Goal: Obtain resource: Download file/media

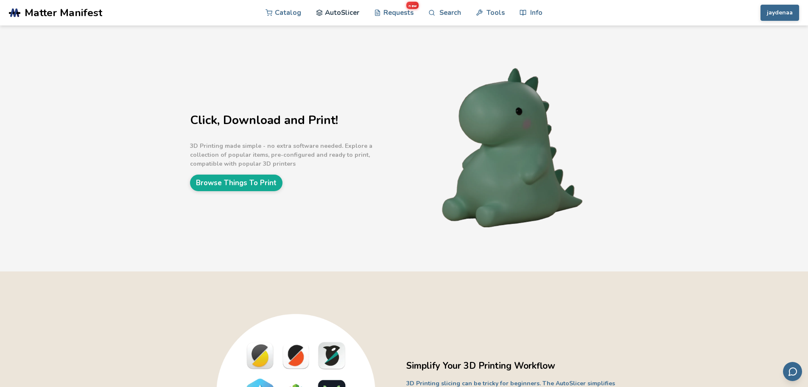
click at [335, 13] on link "AutoSlicer" at bounding box center [338, 12] width 44 height 25
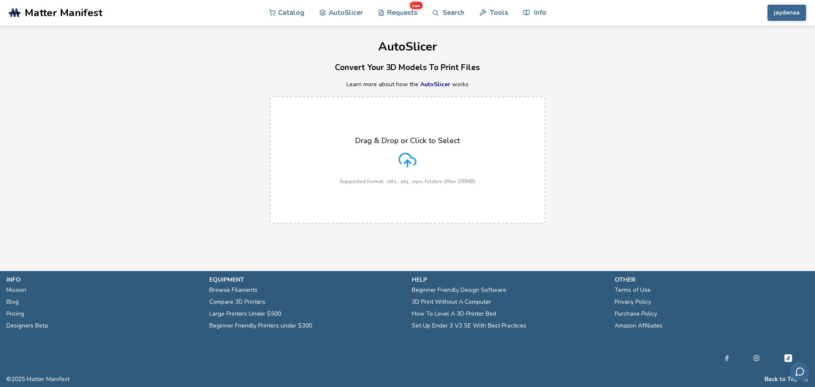
click at [412, 162] on icon at bounding box center [407, 160] width 18 height 18
click at [0, 0] on input "Drag & Drop or Click to Select Supported format: .stls, .obj, .zips, folders (M…" at bounding box center [0, 0] width 0 height 0
click at [408, 165] on icon at bounding box center [407, 160] width 18 height 18
click at [0, 0] on input "Drag & Drop or Click to Select Supported format: .stls, .obj, .zips, folders (M…" at bounding box center [0, 0] width 0 height 0
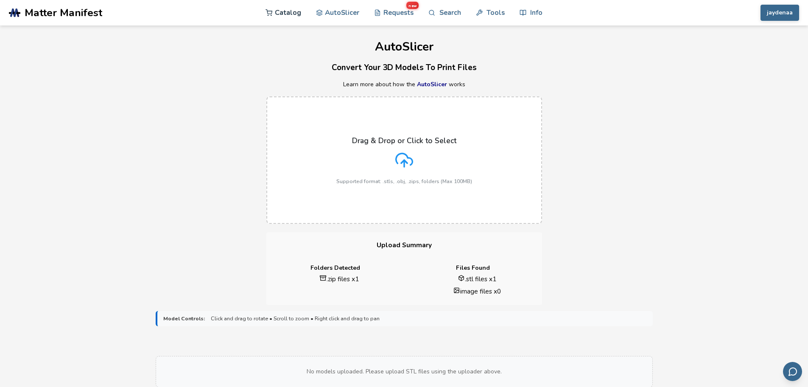
click at [285, 14] on link "Catalog" at bounding box center [284, 12] width 36 height 25
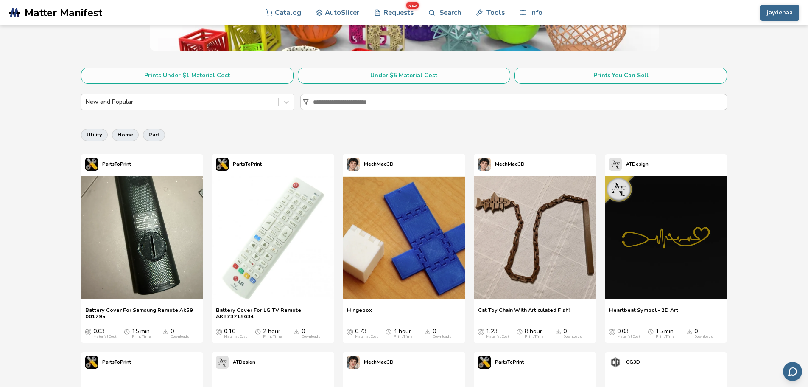
scroll to position [170, 0]
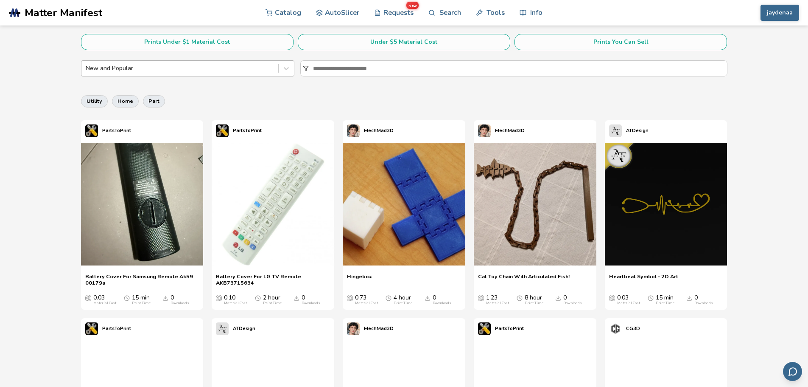
click at [112, 64] on div "New and Popular" at bounding box center [179, 68] width 197 height 12
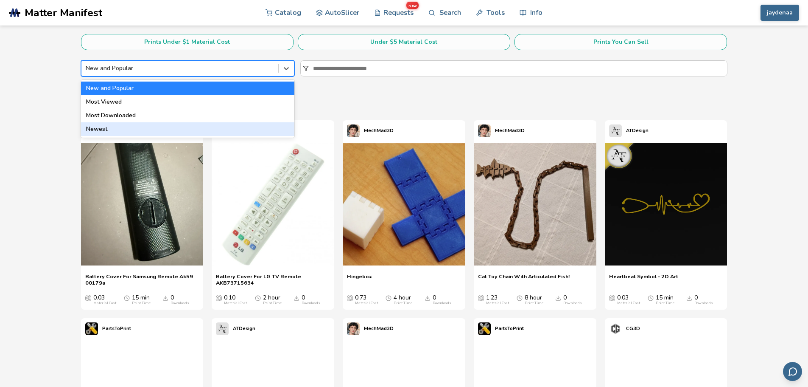
click at [113, 130] on div "Newest" at bounding box center [187, 129] width 213 height 14
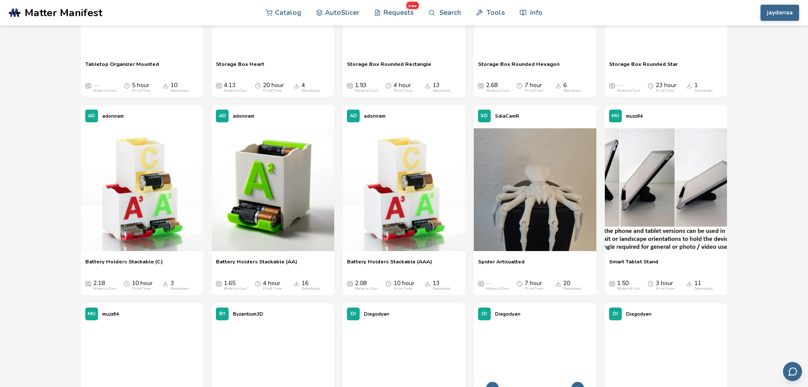
scroll to position [27581, 0]
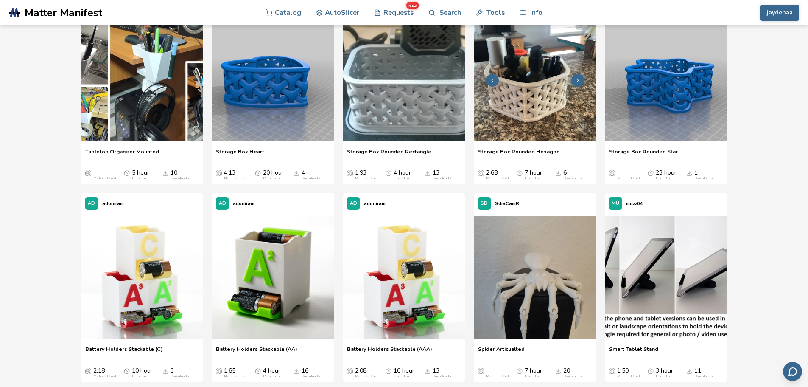
click at [545, 124] on img at bounding box center [535, 79] width 123 height 123
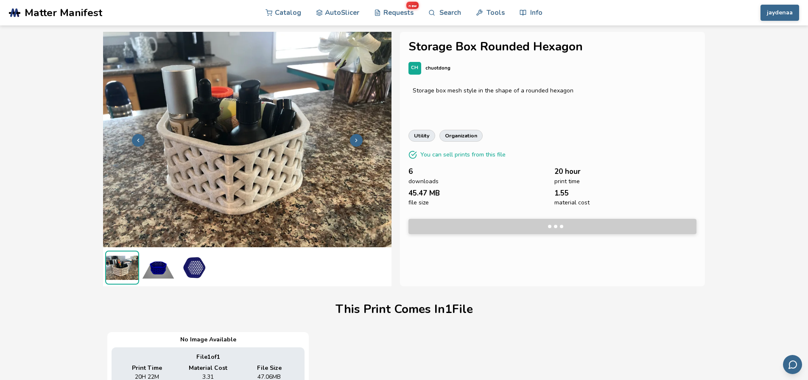
click at [274, 196] on img at bounding box center [247, 139] width 289 height 216
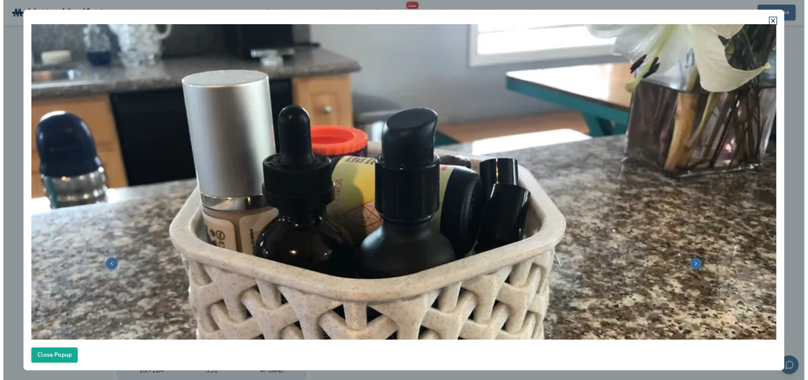
scroll to position [170, 0]
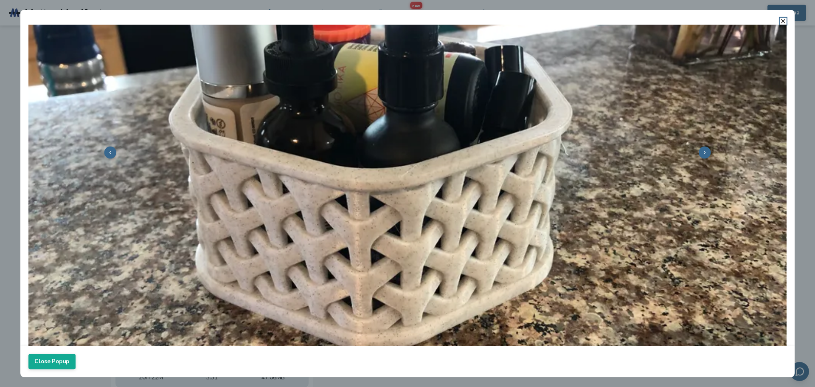
drag, startPoint x: 781, startPoint y: 20, endPoint x: 771, endPoint y: 28, distance: 13.3
click at [781, 20] on icon at bounding box center [782, 21] width 7 height 7
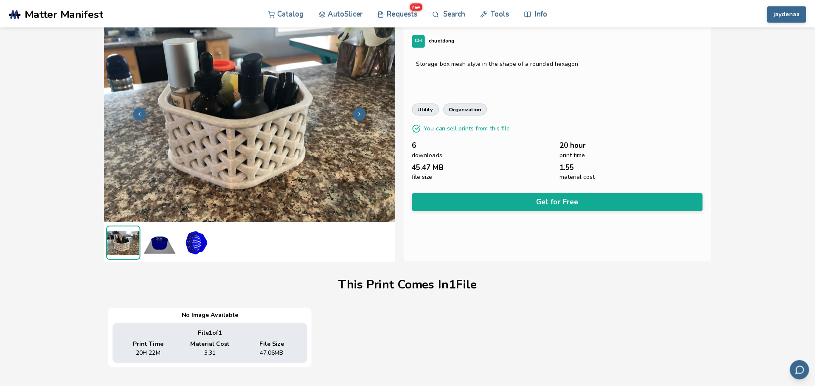
scroll to position [0, 0]
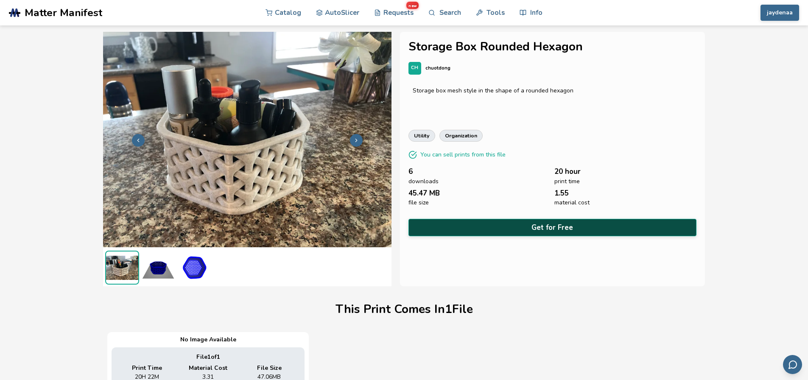
click at [499, 223] on button "Get for Free" at bounding box center [553, 227] width 289 height 17
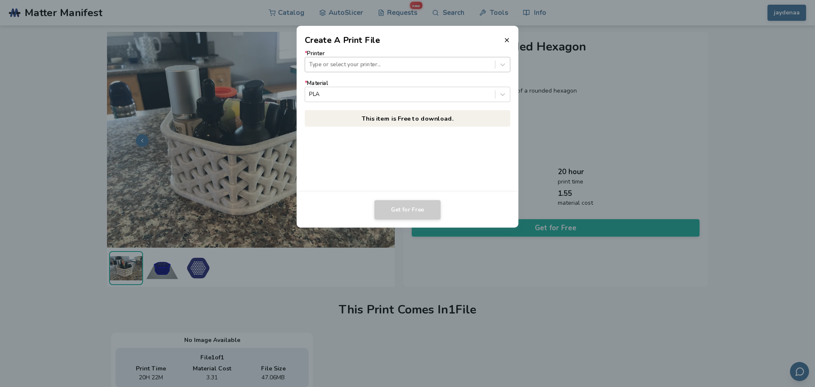
click at [362, 64] on div at bounding box center [400, 64] width 182 height 8
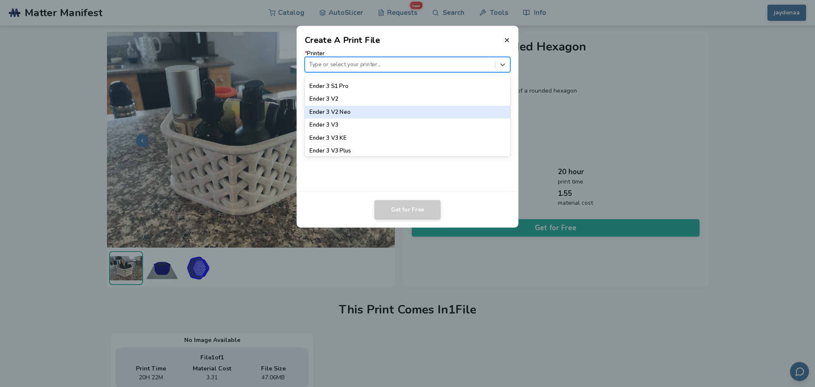
scroll to position [594, 0]
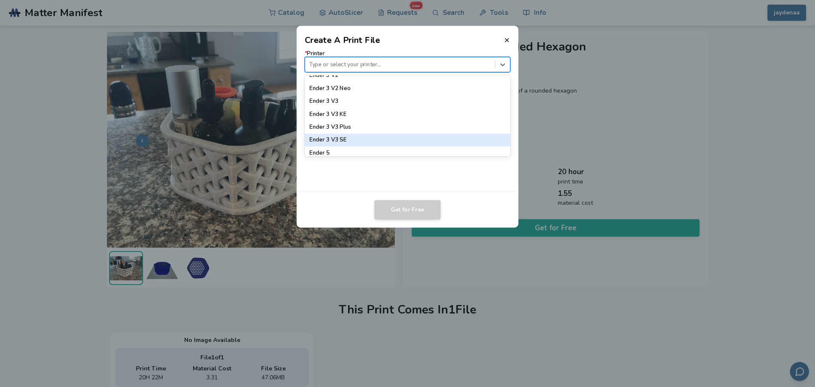
click at [356, 137] on div "Ender 3 V3 SE" at bounding box center [408, 140] width 206 height 13
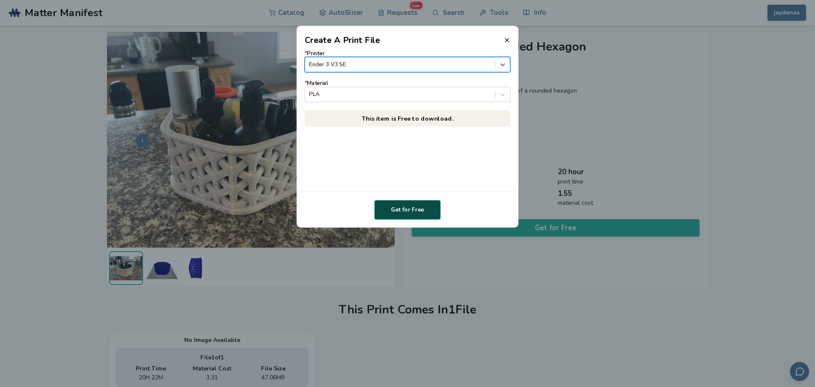
click at [406, 211] on button "Get for Free" at bounding box center [407, 210] width 66 height 20
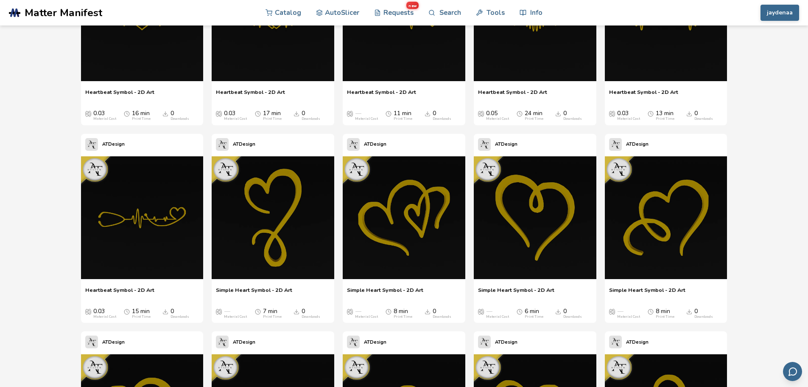
scroll to position [2388, 0]
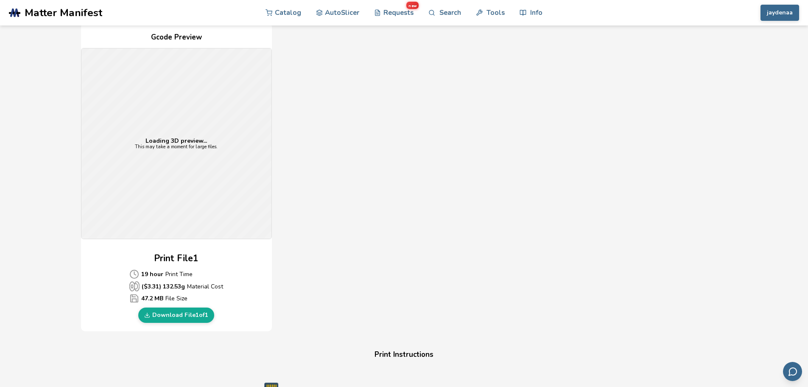
scroll to position [212, 0]
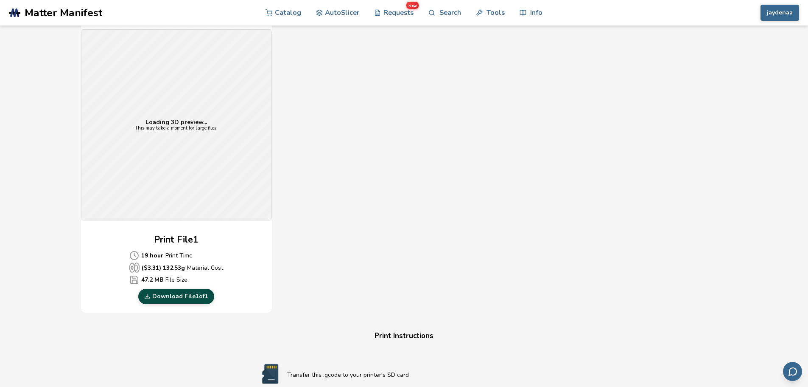
click at [196, 294] on link "Download File 1 of 1" at bounding box center [176, 296] width 76 height 15
